Goal: Find specific page/section: Find specific page/section

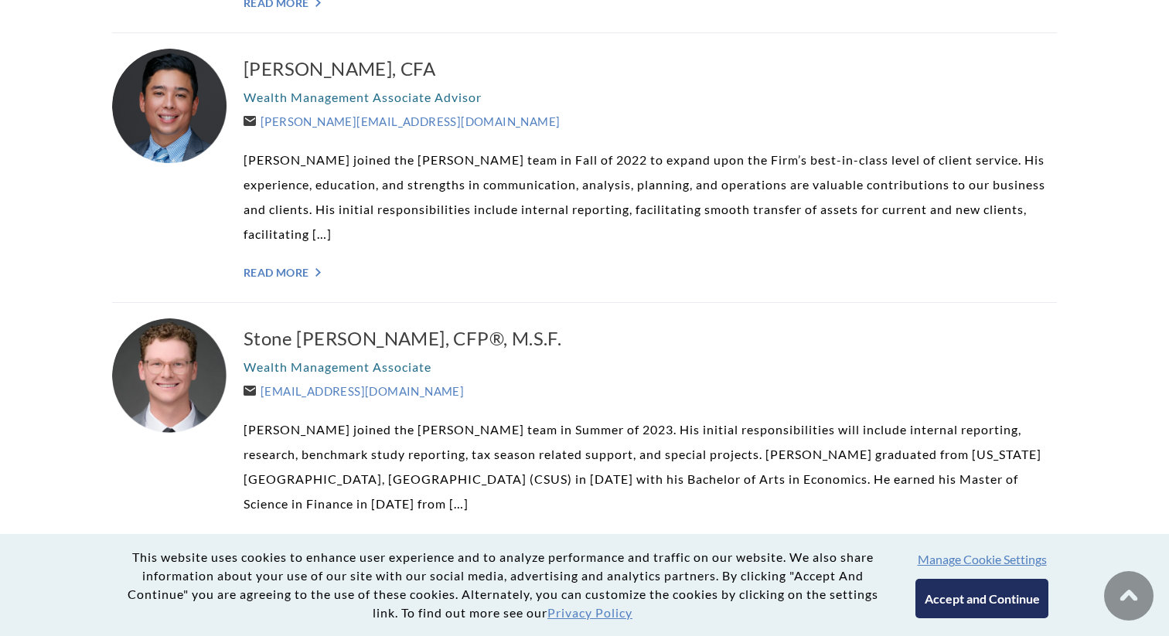
scroll to position [2639, 0]
click at [288, 268] on link "Read More ">" at bounding box center [650, 274] width 813 height 13
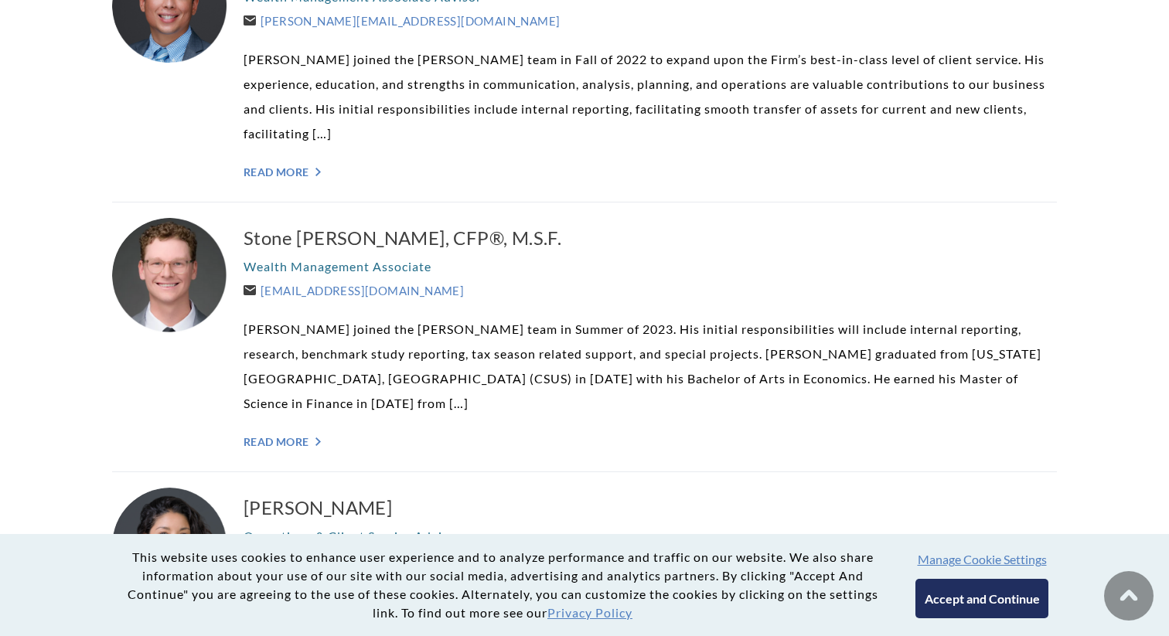
scroll to position [2747, 0]
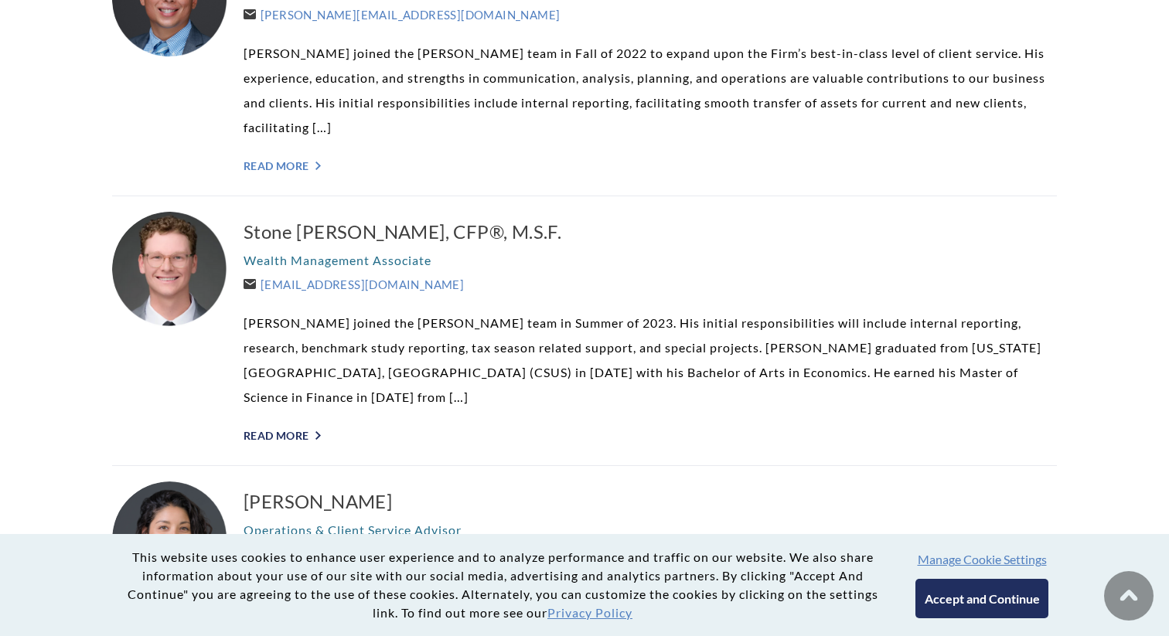
click at [299, 429] on link "Read More ">" at bounding box center [650, 435] width 813 height 13
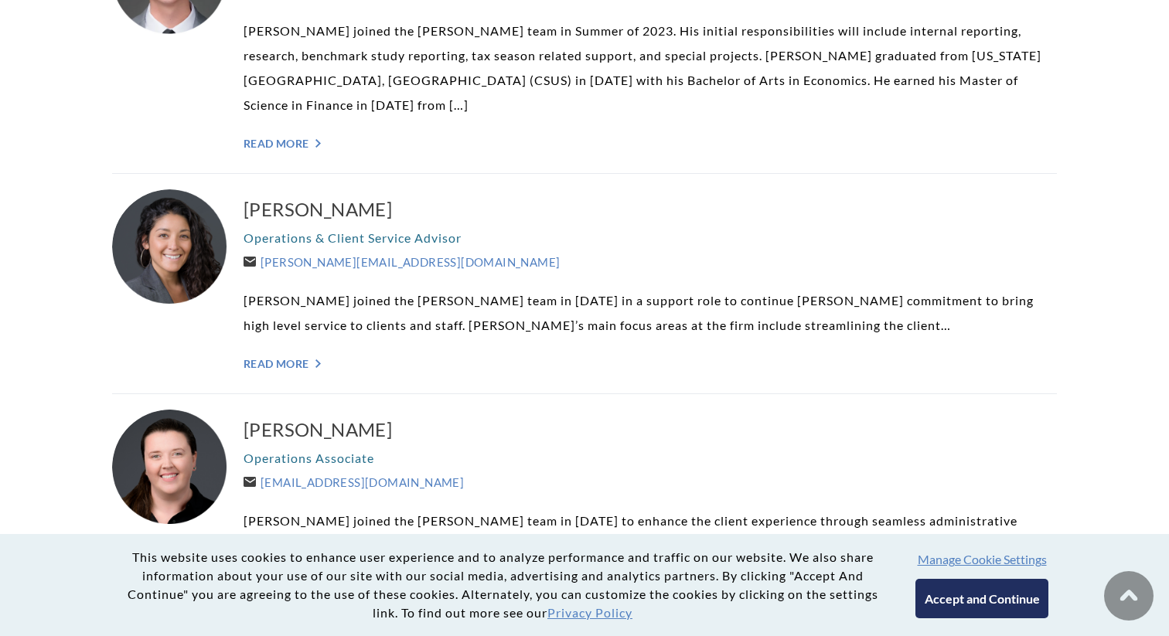
scroll to position [3055, 0]
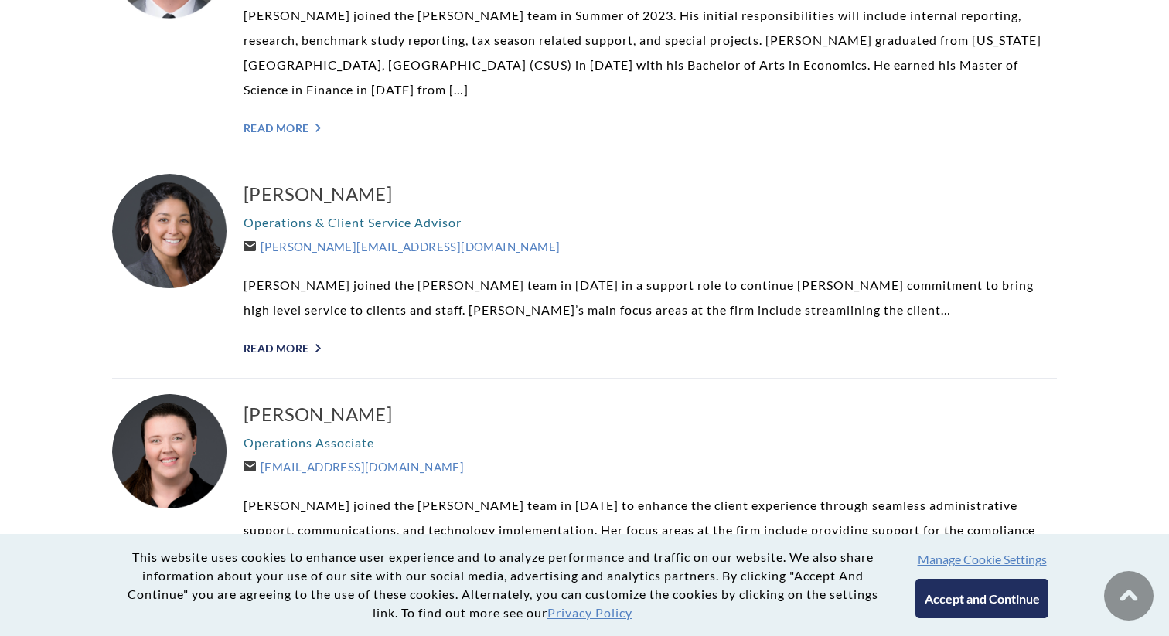
click at [283, 342] on link "Read More ">" at bounding box center [650, 348] width 813 height 13
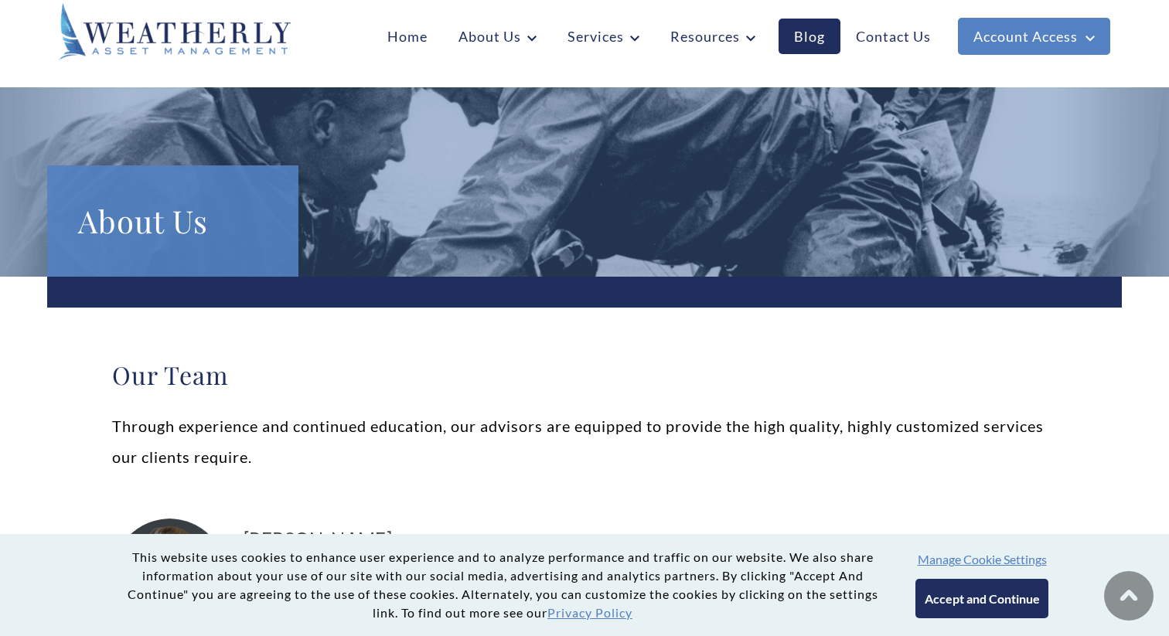
scroll to position [0, 0]
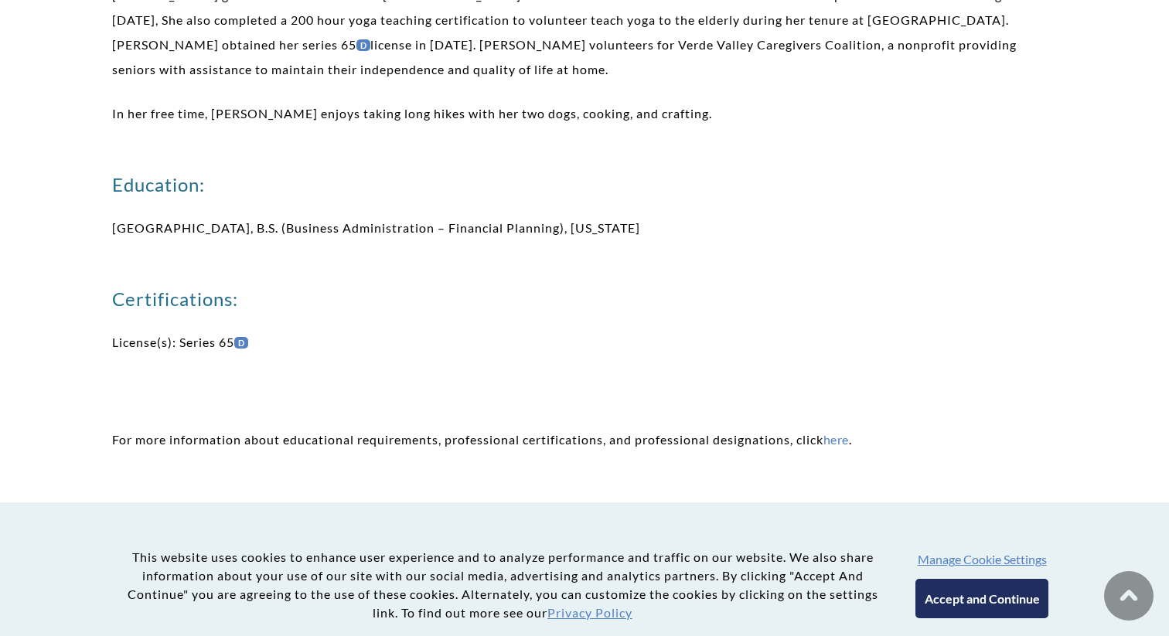
scroll to position [789, 0]
